Goal: Task Accomplishment & Management: Manage account settings

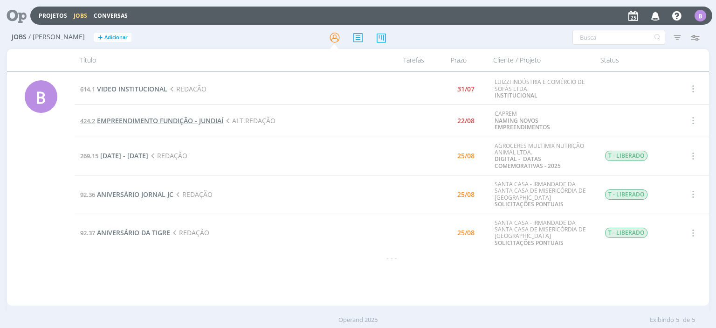
click at [131, 121] on span "EMPREENDIMENTO FUNDIÇÃO - JUNDIAÍ" at bounding box center [160, 120] width 126 height 9
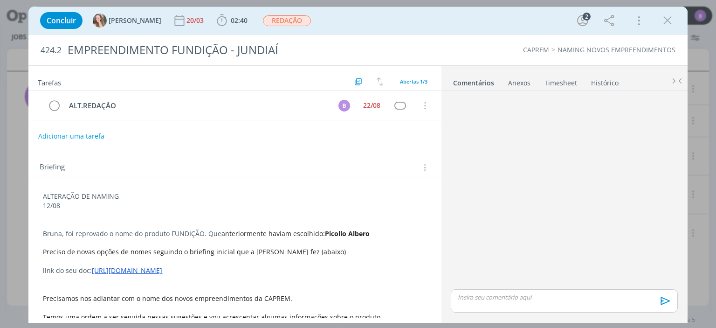
click at [378, 22] on div "Concluir [PERSON_NAME] [DATE] 02:40 Iniciar Apontar Data * [DATE] Horas * 00:00…" at bounding box center [357, 20] width 645 height 22
click at [461, 298] on p "dialog" at bounding box center [564, 297] width 212 height 8
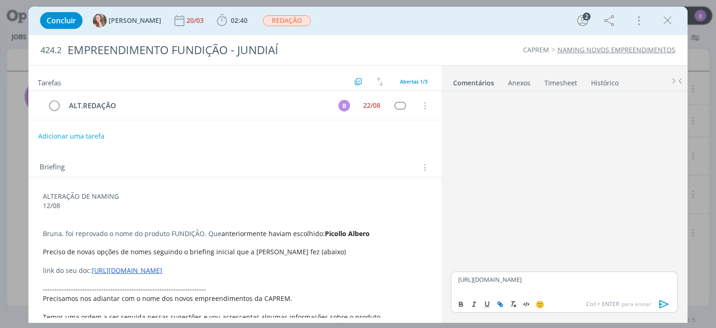
click at [497, 302] on icon "dialog" at bounding box center [499, 303] width 7 height 7
type input "[URL][DOMAIN_NAME]"
click at [593, 264] on link "dialog" at bounding box center [594, 261] width 24 height 8
click at [643, 283] on p "[URL][DOMAIN_NAME]" at bounding box center [564, 279] width 212 height 8
click at [662, 304] on icon "dialog" at bounding box center [664, 304] width 14 height 14
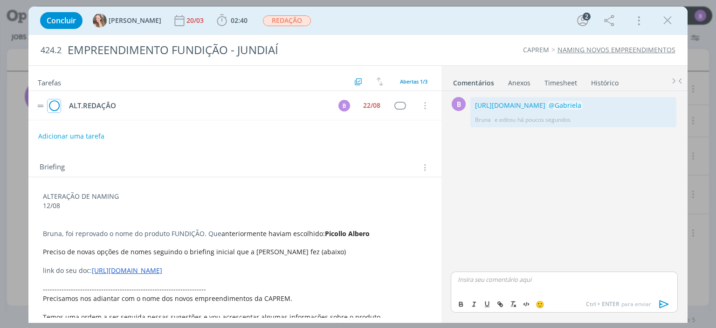
click at [54, 104] on icon "dialog" at bounding box center [54, 106] width 13 height 14
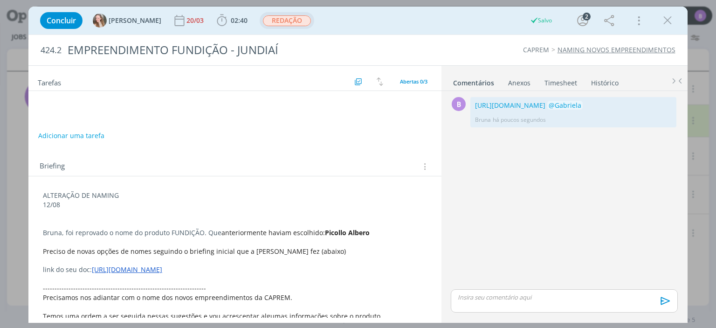
click at [263, 22] on span "REDAÇÃO" at bounding box center [287, 20] width 48 height 11
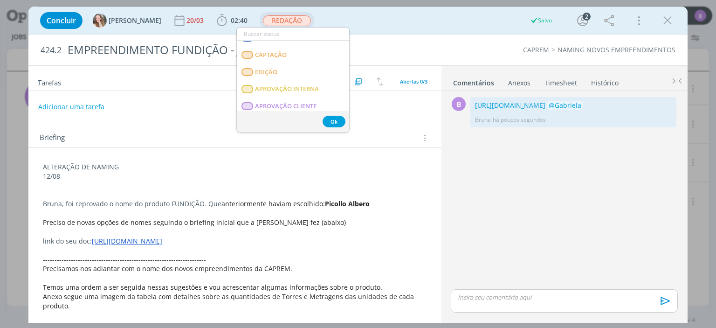
scroll to position [129, 0]
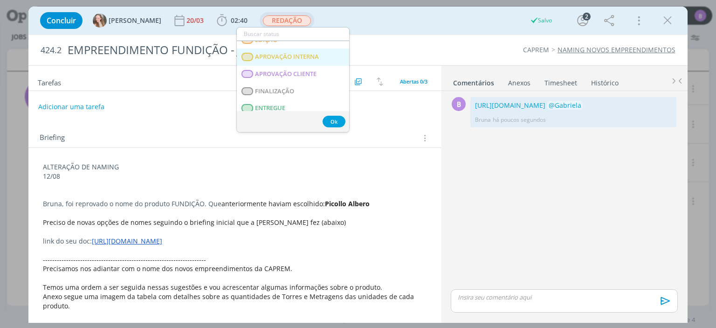
click at [320, 57] on INTERNA "APROVAÇÃO INTERNA" at bounding box center [293, 56] width 112 height 17
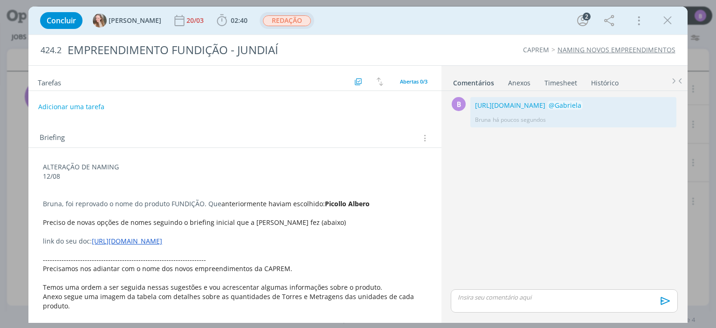
click at [557, 76] on link "Timesheet" at bounding box center [561, 81] width 34 height 14
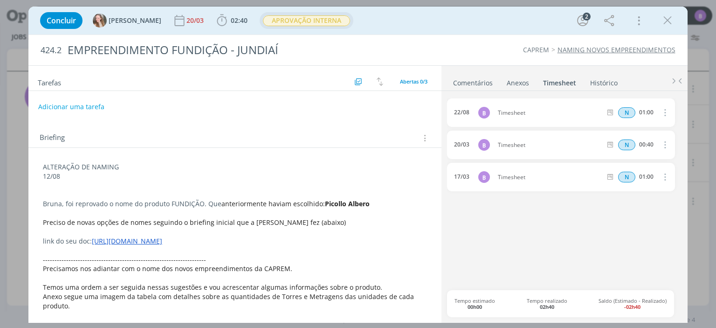
click at [475, 82] on link "Comentários" at bounding box center [473, 81] width 41 height 14
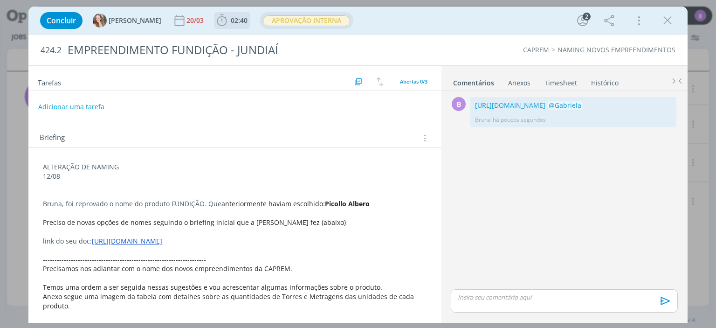
click at [231, 18] on span "02:40" at bounding box center [239, 20] width 17 height 9
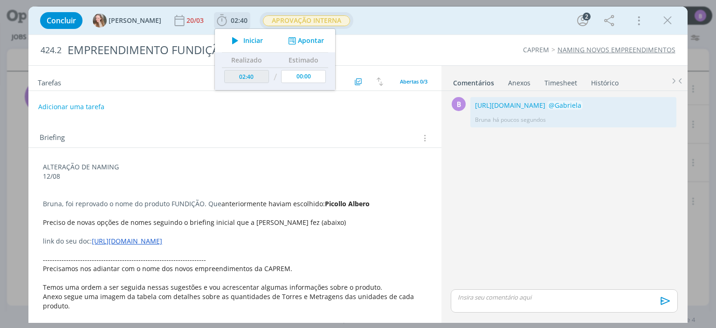
click at [286, 45] on button "Apontar" at bounding box center [305, 41] width 39 height 10
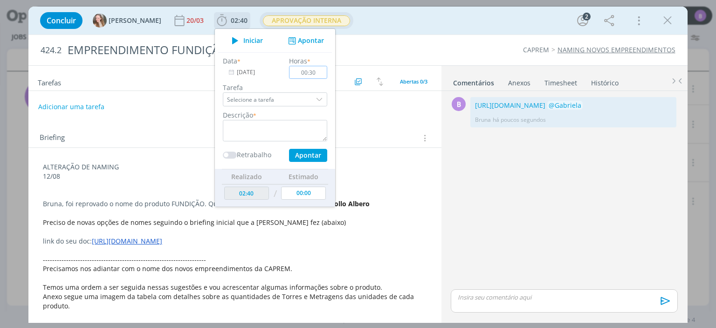
type input "00:30"
click at [239, 136] on textarea "dialog" at bounding box center [275, 130] width 104 height 21
type textarea "Timesheet"
click at [285, 161] on div "Data * [DATE] Horas * 00:30 Tarefa Selecione a tarefa Descrição * Timesheet Ret…" at bounding box center [275, 110] width 114 height 117
click at [289, 154] on button "Apontar" at bounding box center [308, 155] width 38 height 13
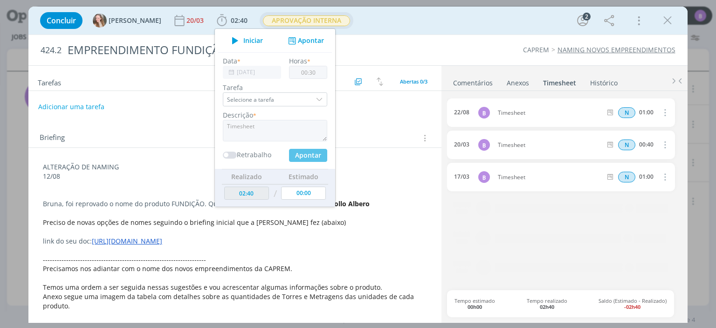
type input "03:10"
type input "00:00"
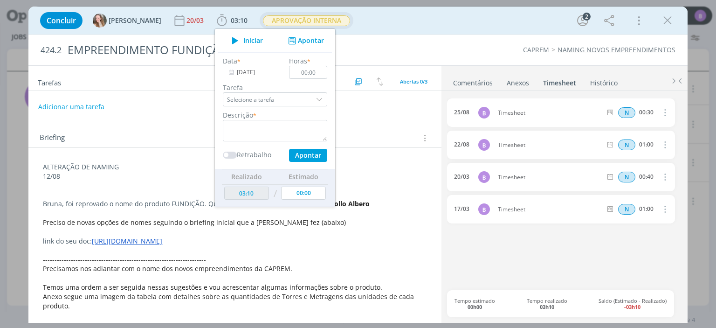
click at [562, 85] on link "Timesheet" at bounding box center [560, 81] width 34 height 14
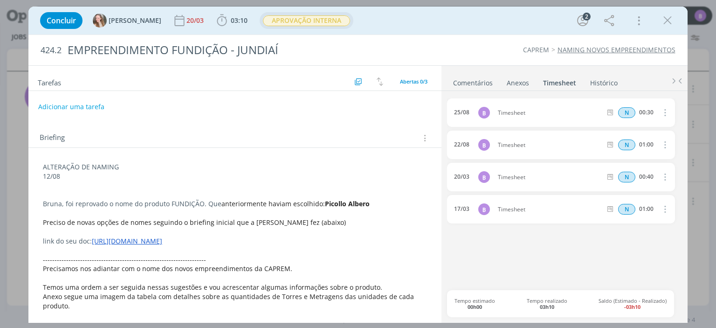
click at [465, 86] on link "Comentários" at bounding box center [473, 81] width 41 height 14
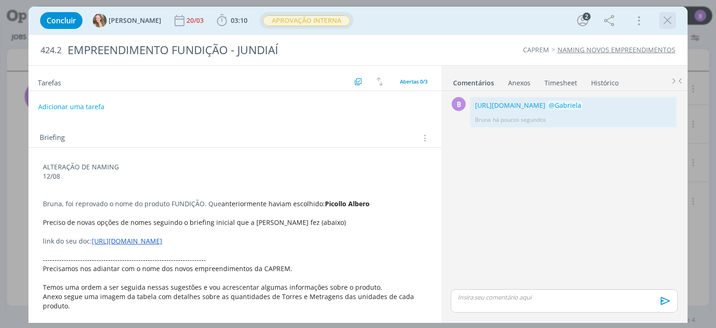
click at [667, 24] on icon "dialog" at bounding box center [667, 21] width 14 height 14
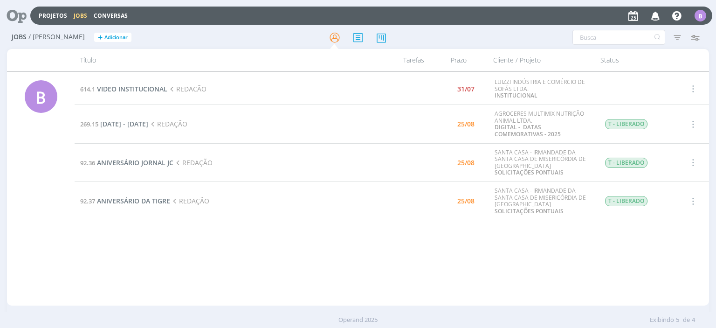
click at [492, 113] on td "AGROCERES MULTIMIX NUTRIÇÃO ANIMAL LTDA. DIGITAL - DATAS COMEMORATIVAS - 2025" at bounding box center [542, 124] width 107 height 39
drag, startPoint x: 145, startPoint y: 227, endPoint x: 148, endPoint y: 248, distance: 20.6
click at [148, 248] on div "614.1 VIDEO INSTITUCIONAL REDACÃO 31/07 LUIZZI INDÚSTRIA E COMÉRCIO DE SOFÁS LT…" at bounding box center [392, 188] width 634 height 230
